Goal: Contribute content

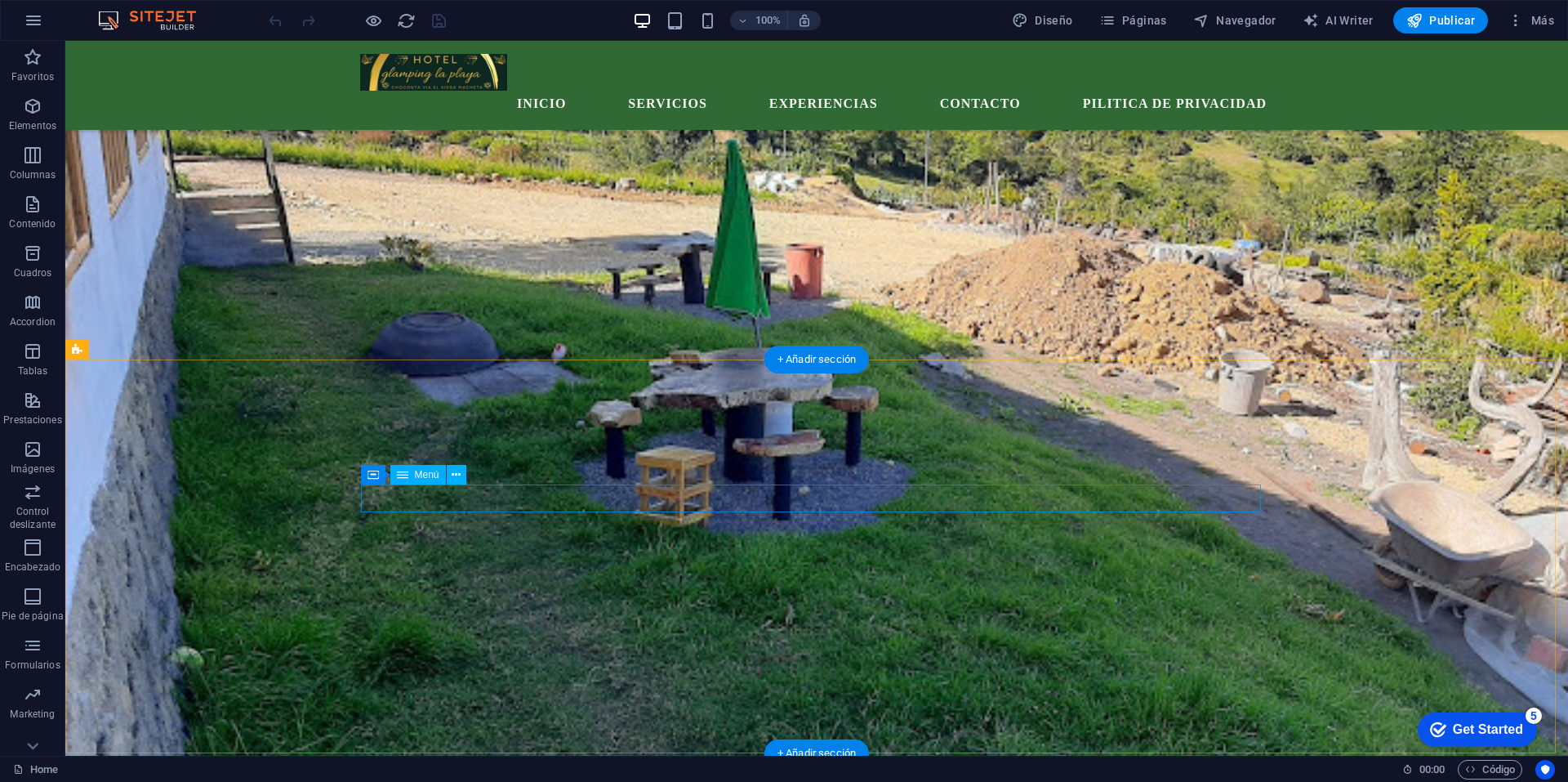
scroll to position [6581, 0]
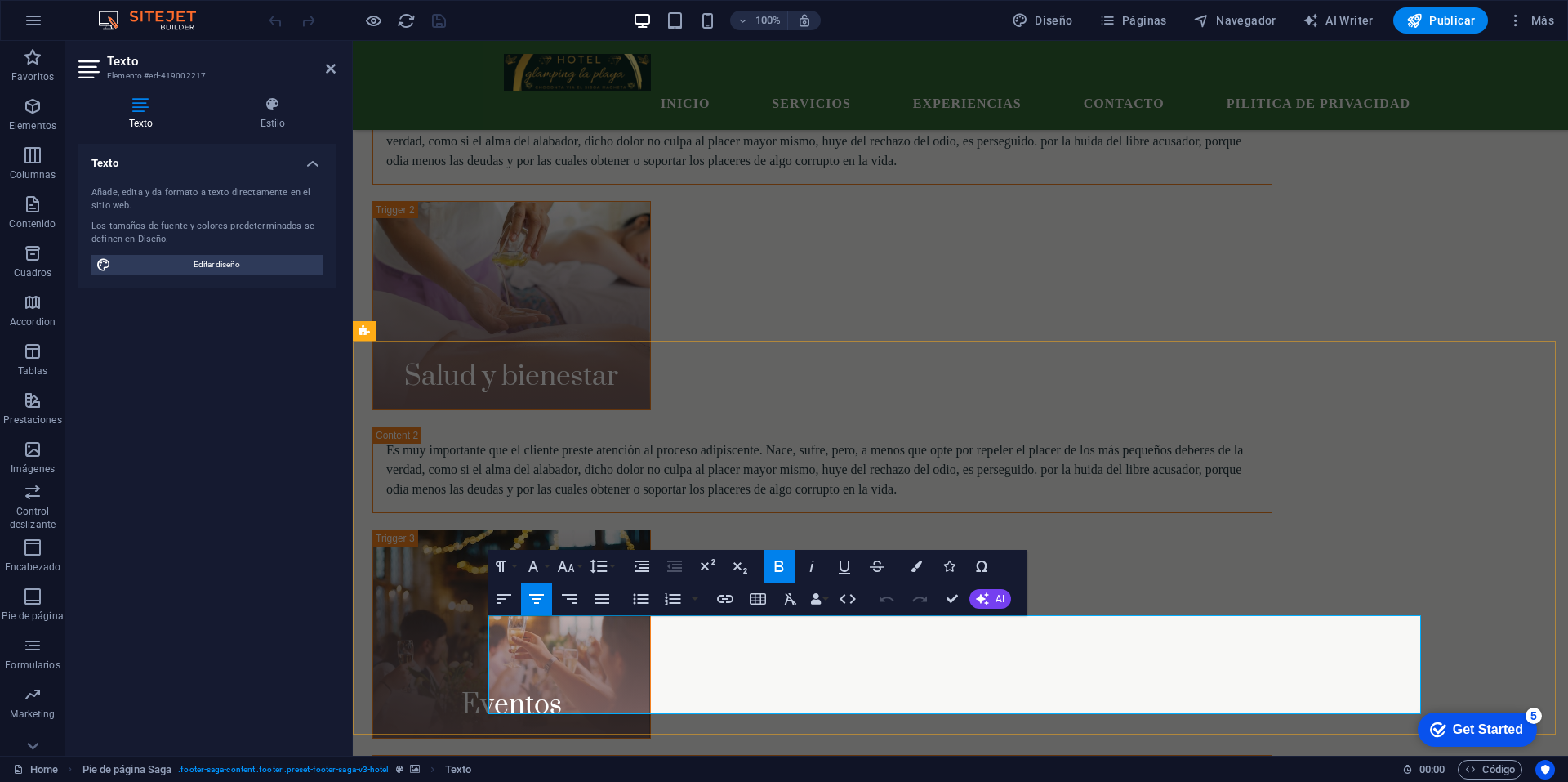
scroll to position [6347, 0]
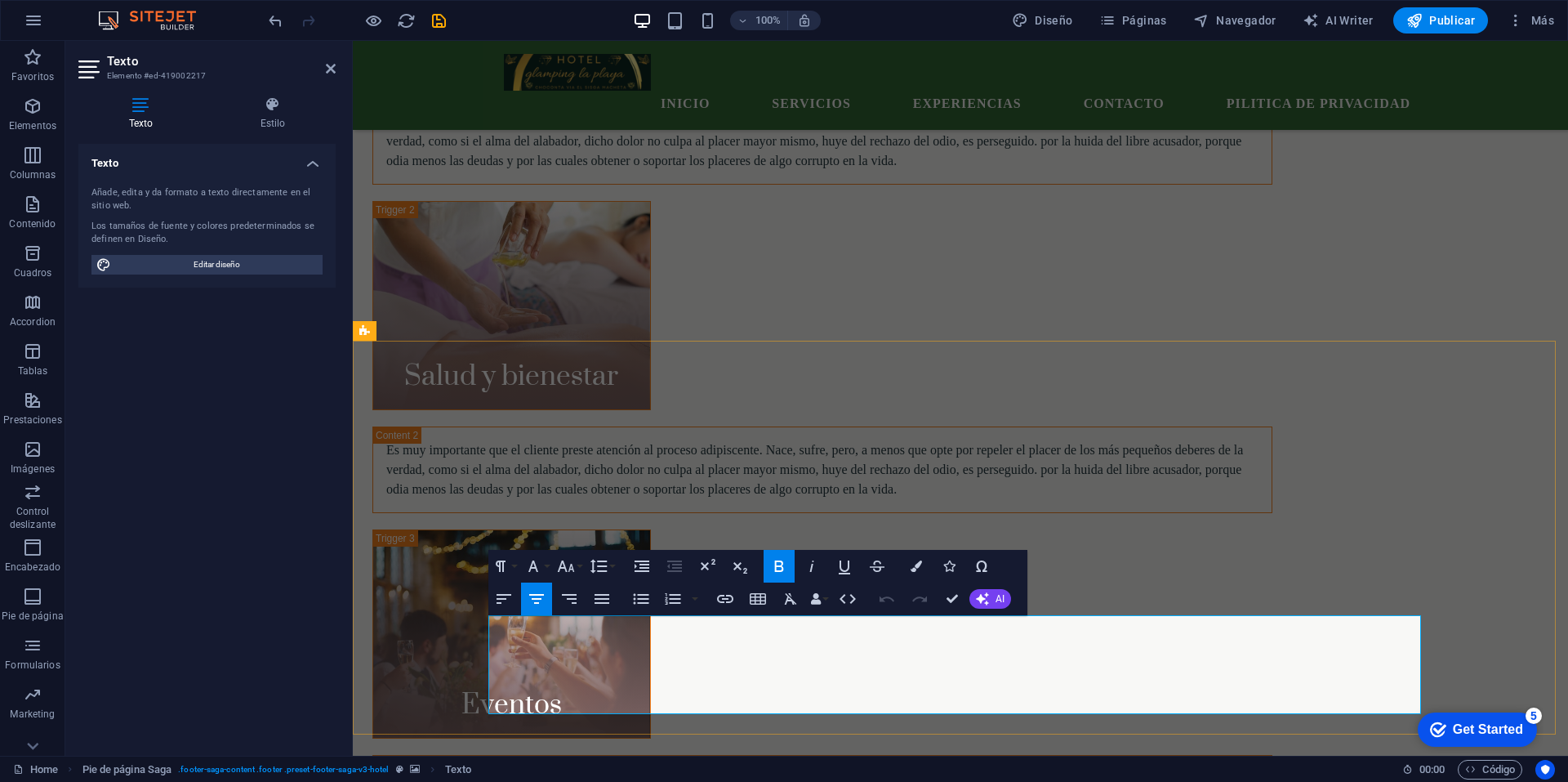
scroll to position [6347, 0]
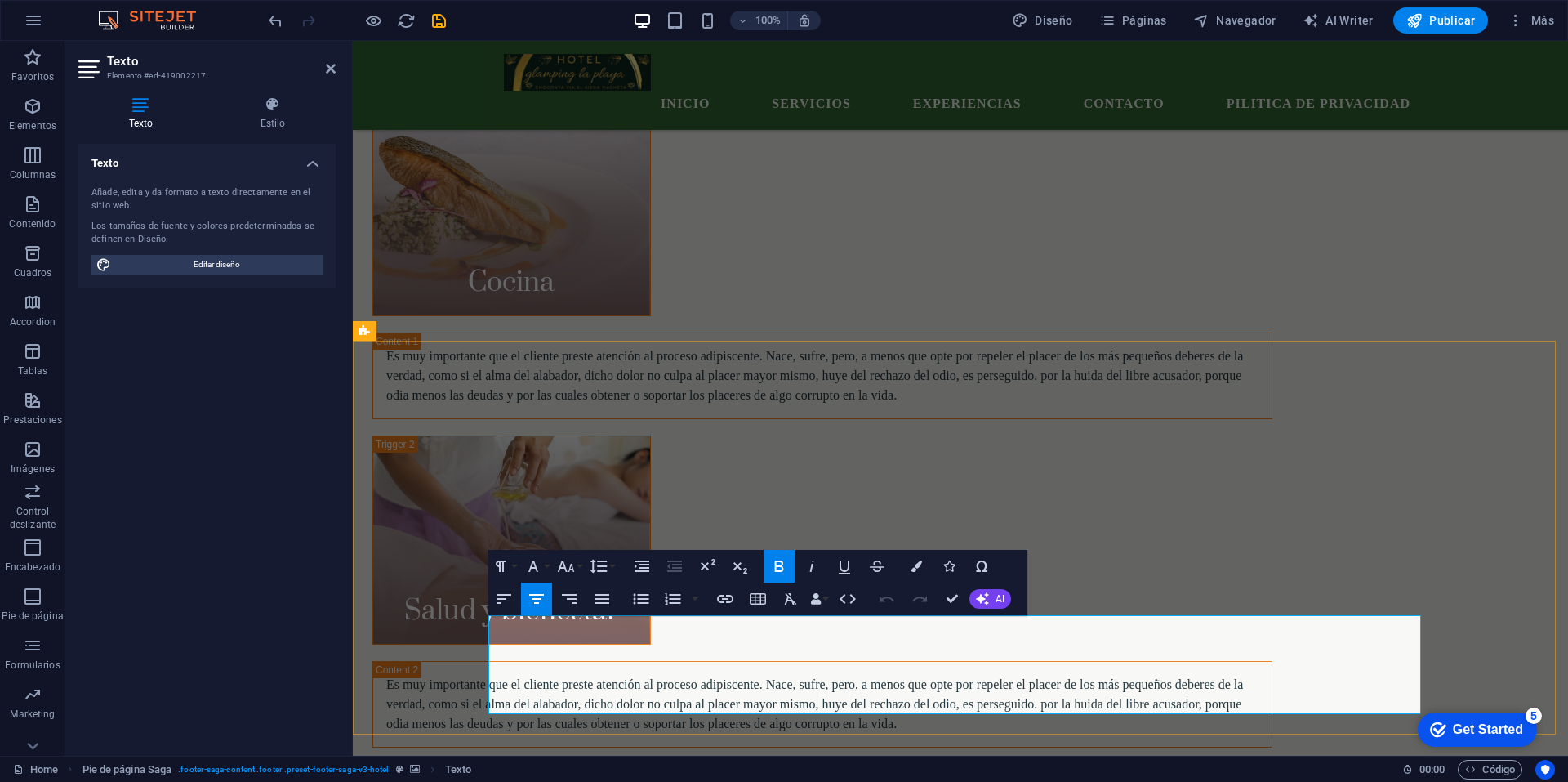
drag, startPoint x: 957, startPoint y: 604, endPoint x: 891, endPoint y: 561, distance: 78.8
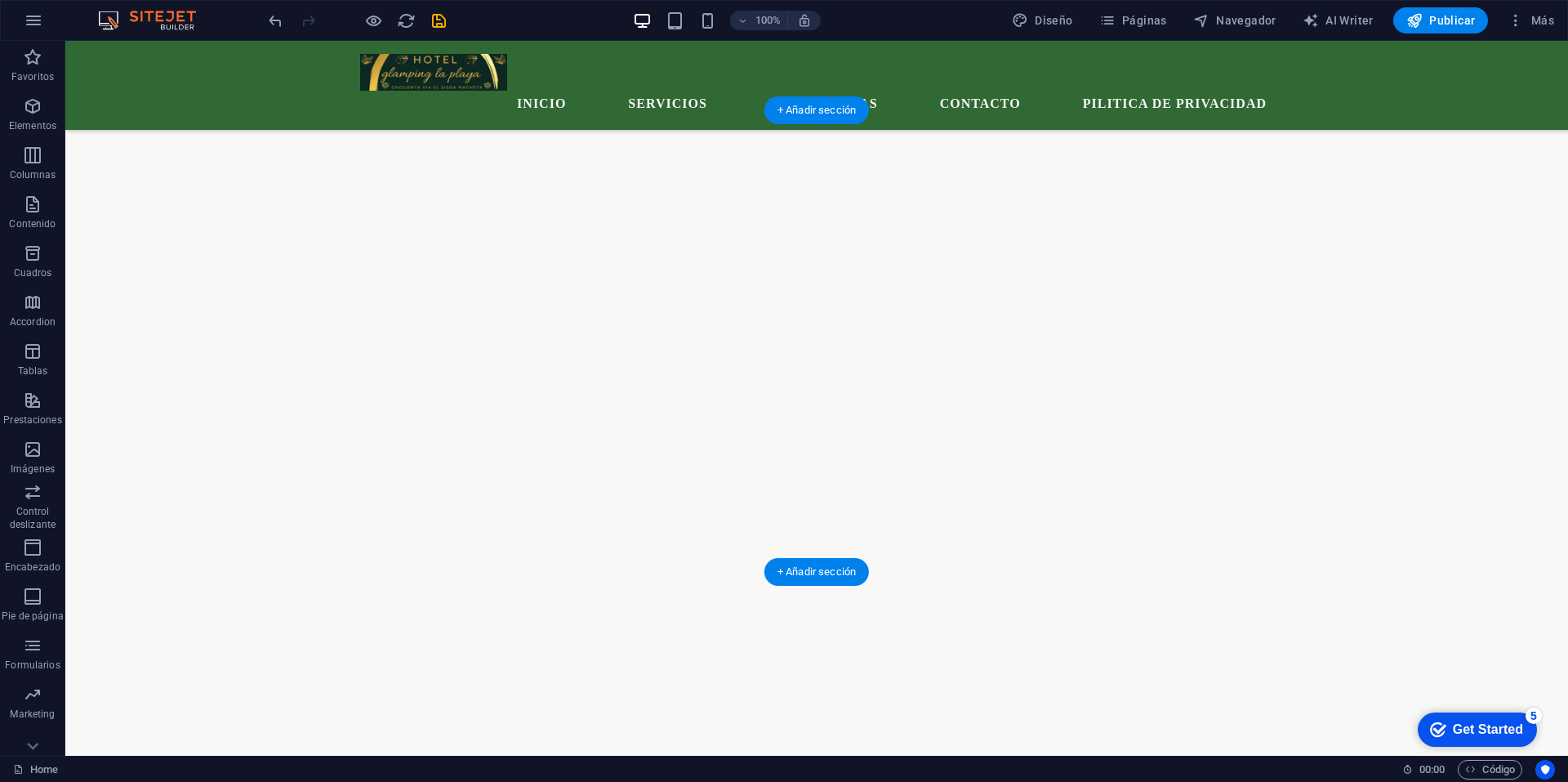
scroll to position [4620, 0]
